Goal: Transaction & Acquisition: Purchase product/service

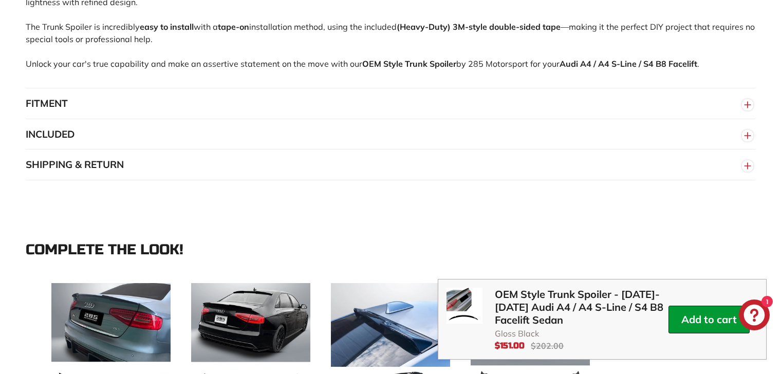
scroll to position [1123, 0]
